Goal: Task Accomplishment & Management: Manage account settings

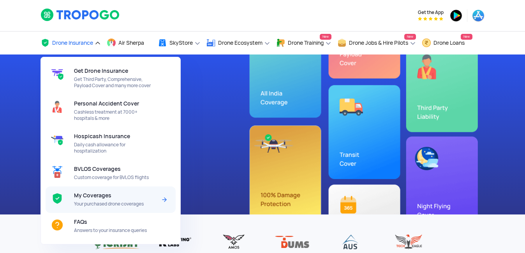
click at [92, 201] on span "Your purchased drone coverages" at bounding box center [115, 204] width 82 height 6
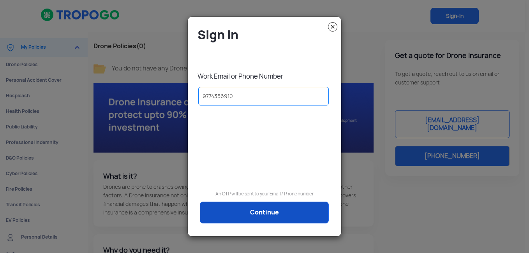
type input "9774356910"
click at [250, 215] on link "Continue" at bounding box center [264, 213] width 129 height 22
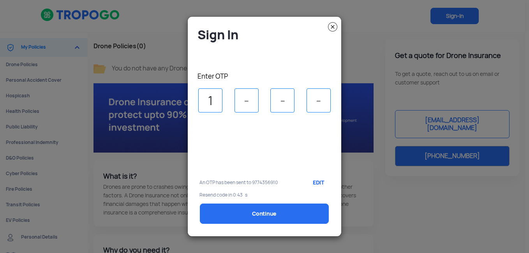
type input "1"
type input "6"
type input "2"
click at [254, 104] on input "6" at bounding box center [247, 100] width 24 height 24
type input "5"
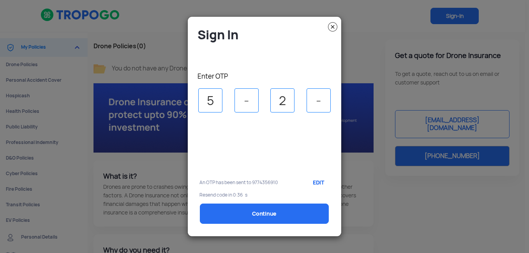
click at [212, 100] on input "5" at bounding box center [210, 100] width 24 height 24
click at [216, 99] on input "5" at bounding box center [210, 100] width 24 height 24
type input "1"
type input "5"
type input "6"
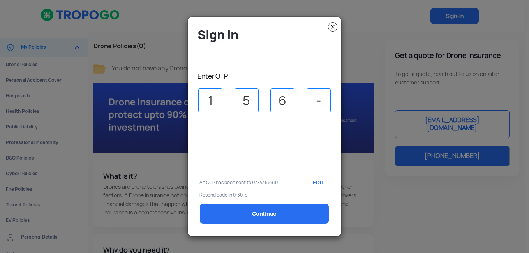
type input "2"
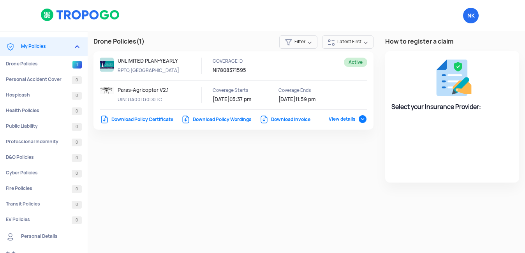
select select "National Insurance"
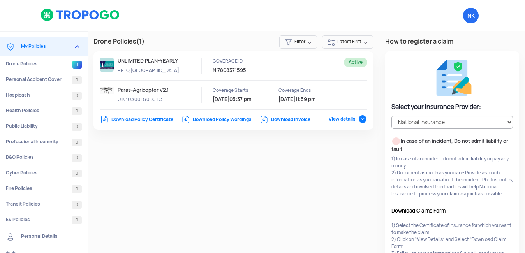
click at [107, 118] on link "Download Policy Certificate" at bounding box center [137, 119] width 74 height 6
click at [201, 119] on link "Download Policy Wordings" at bounding box center [216, 119] width 71 height 6
click at [295, 120] on link "Download Invoice" at bounding box center [284, 119] width 51 height 6
click at [32, 62] on link "Drone Policies 1" at bounding box center [44, 64] width 88 height 16
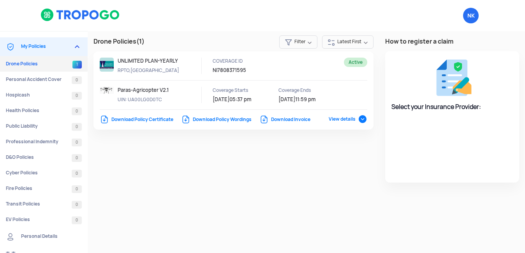
select select "National Insurance"
